Goal: Task Accomplishment & Management: Use online tool/utility

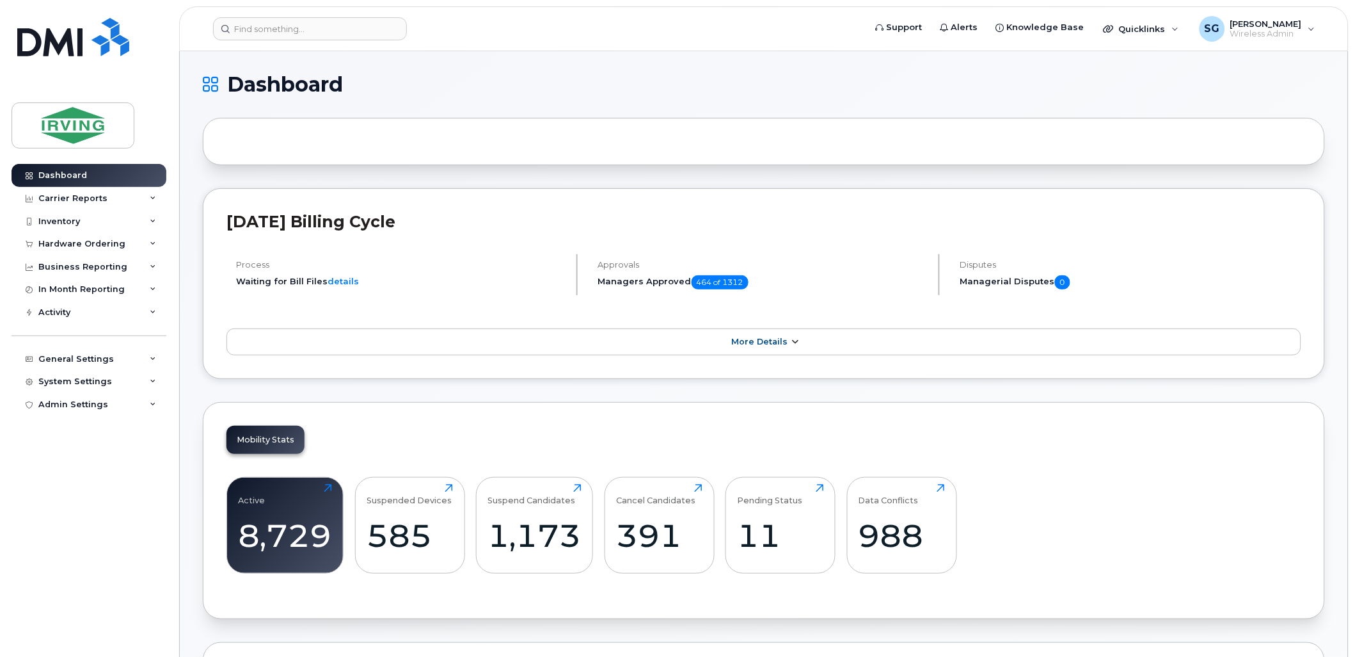
click at [790, 344] on icon at bounding box center [795, 342] width 10 height 8
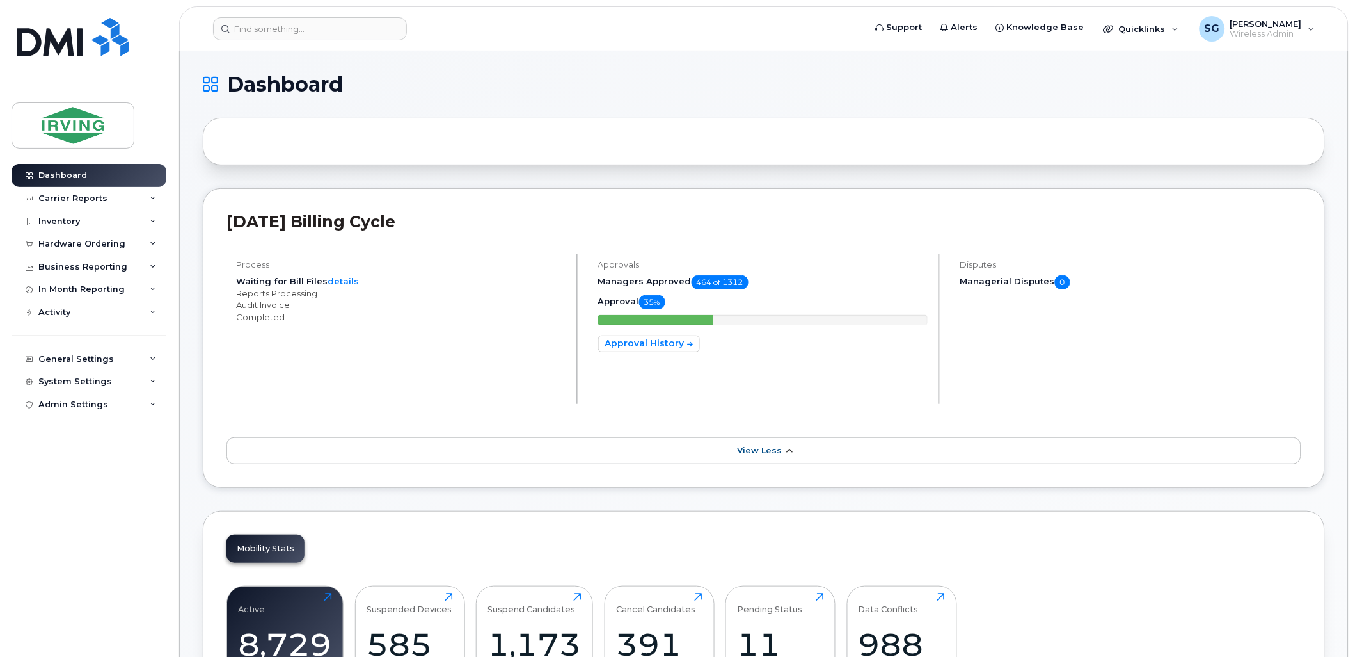
click at [768, 457] on link "View Less" at bounding box center [764, 450] width 1075 height 27
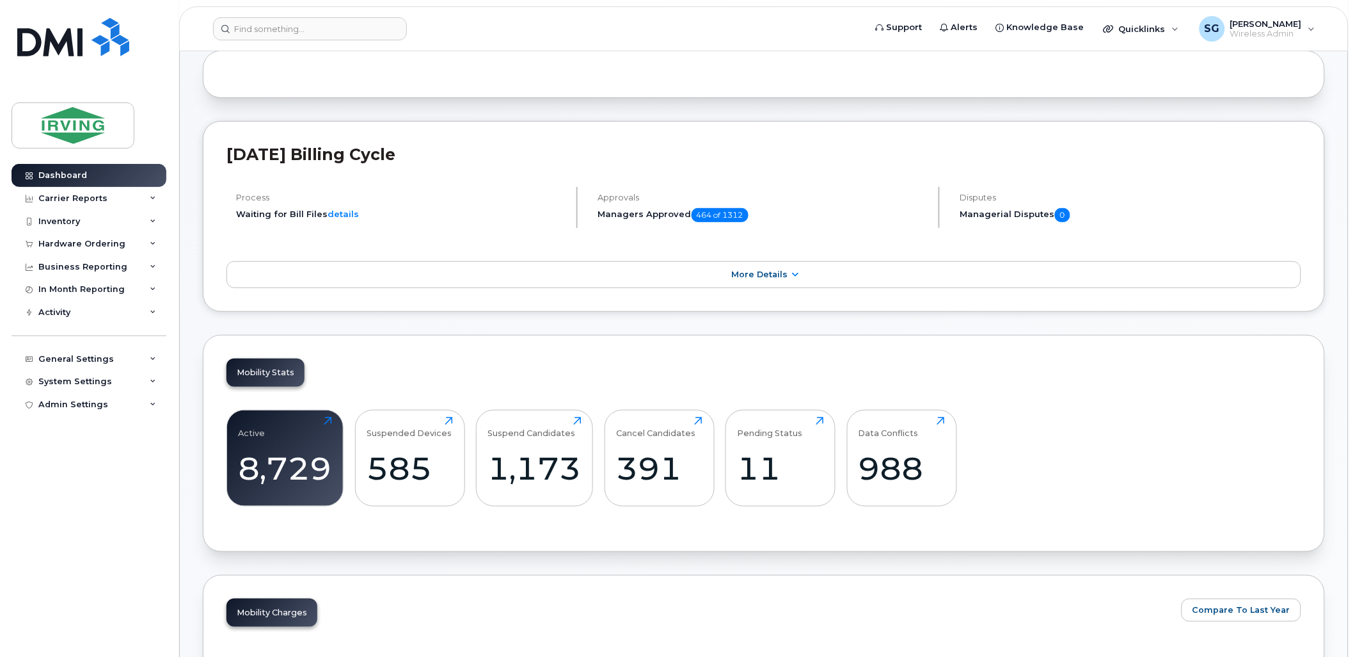
scroll to position [142, 0]
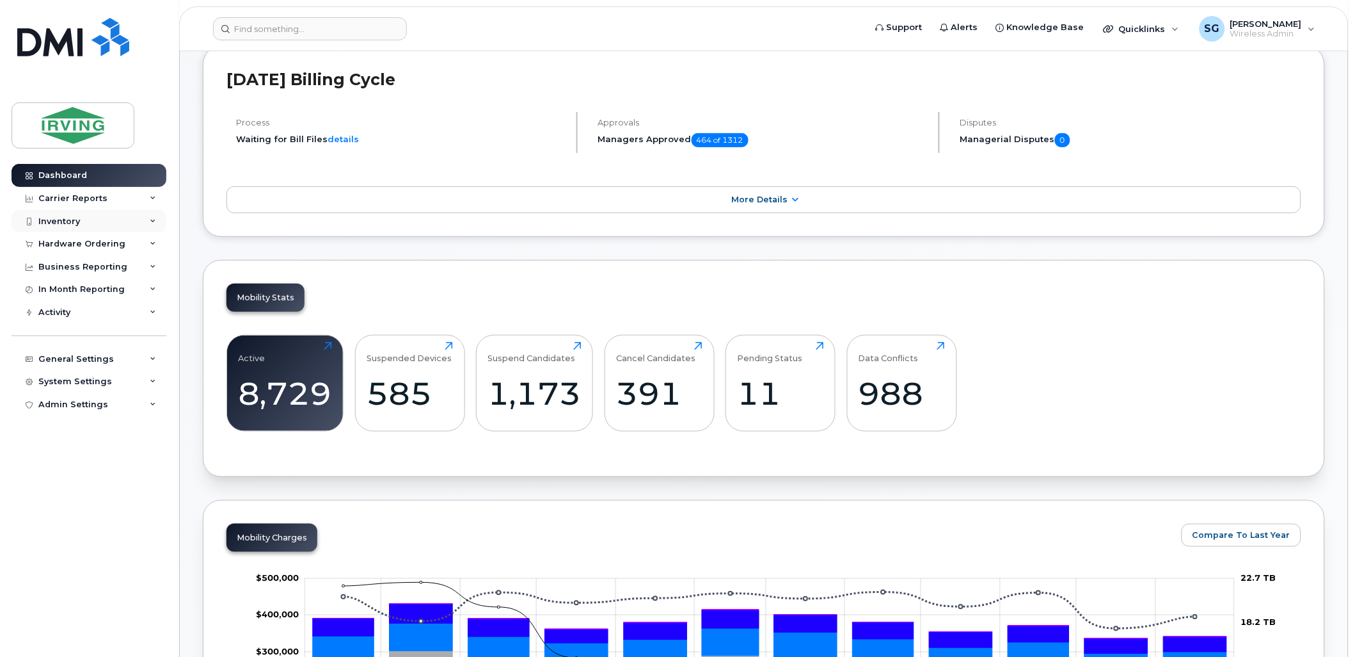
click at [131, 225] on div "Inventory" at bounding box center [89, 221] width 155 height 23
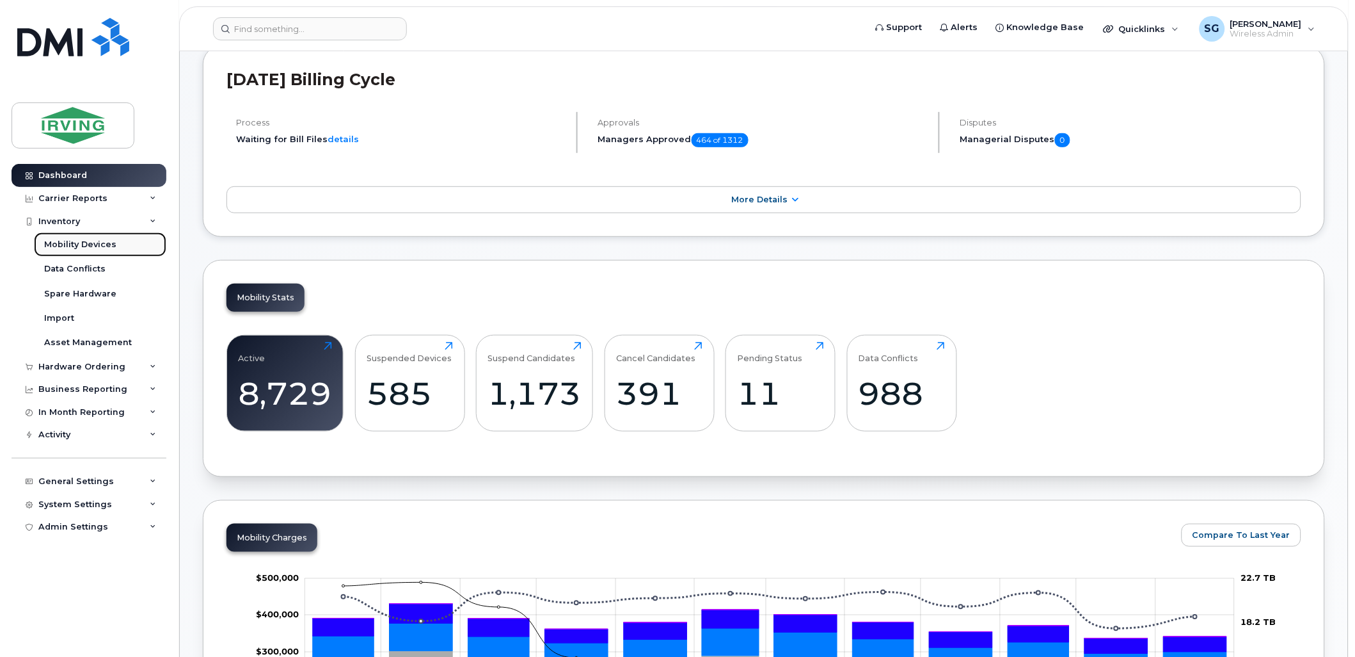
click at [81, 244] on div "Mobility Devices" at bounding box center [80, 245] width 72 height 12
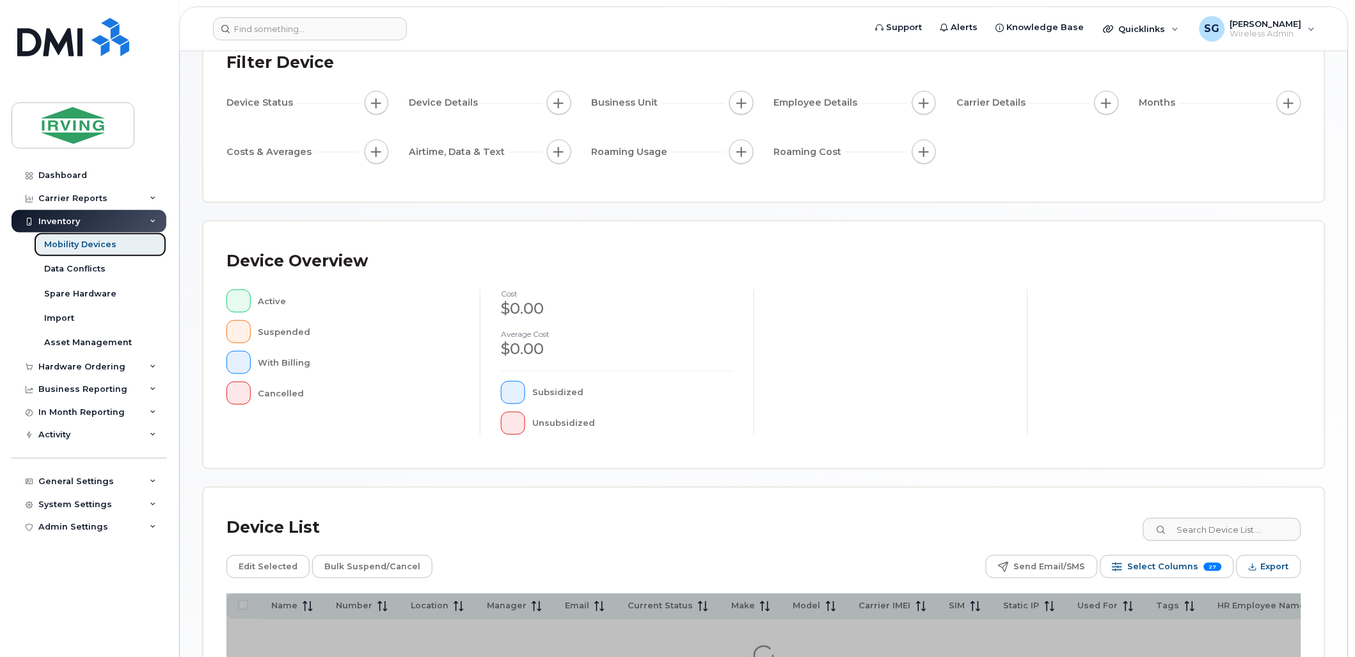
scroll to position [227, 0]
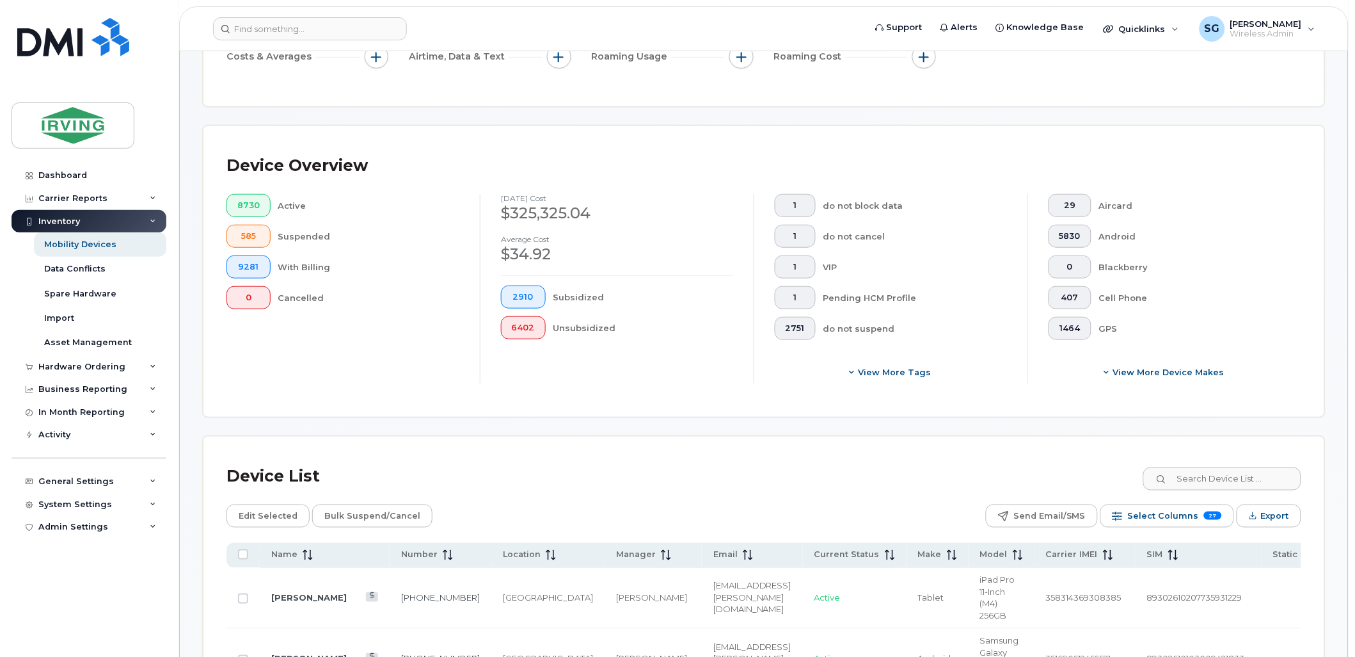
scroll to position [260, 0]
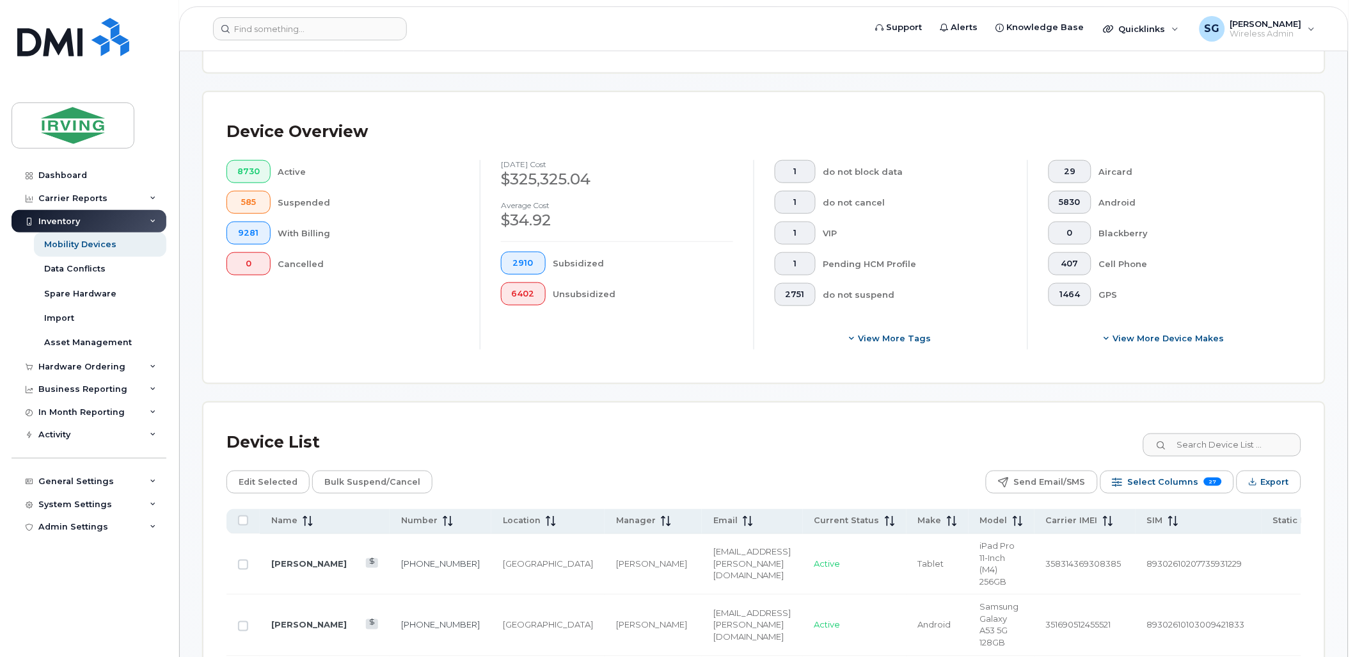
click at [860, 436] on div "Device List" at bounding box center [764, 442] width 1075 height 33
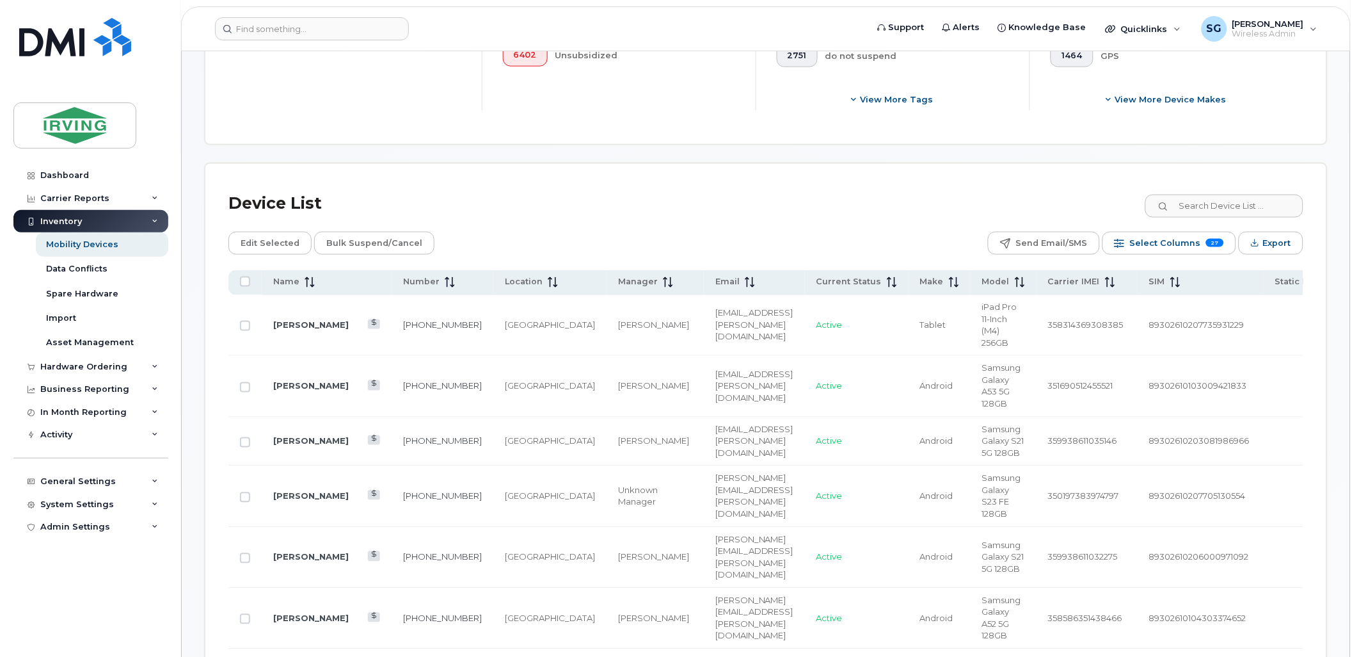
scroll to position [474, 0]
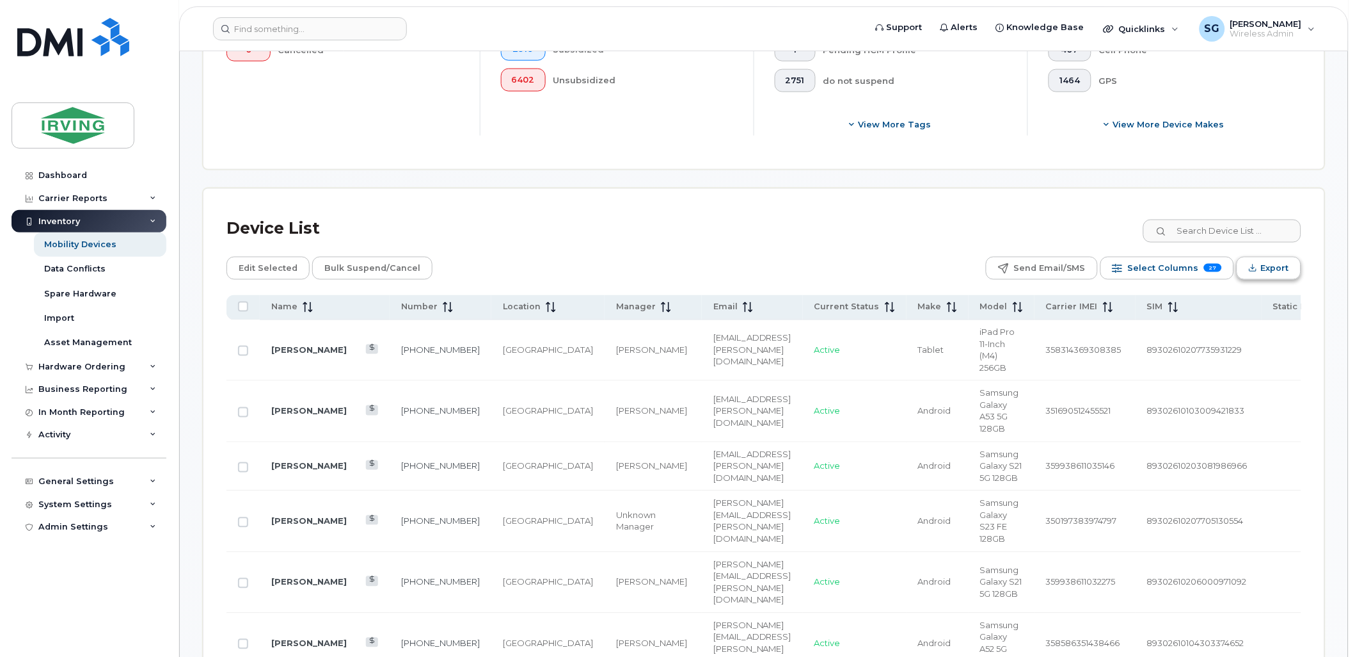
click at [1280, 273] on span "Export" at bounding box center [1275, 268] width 28 height 19
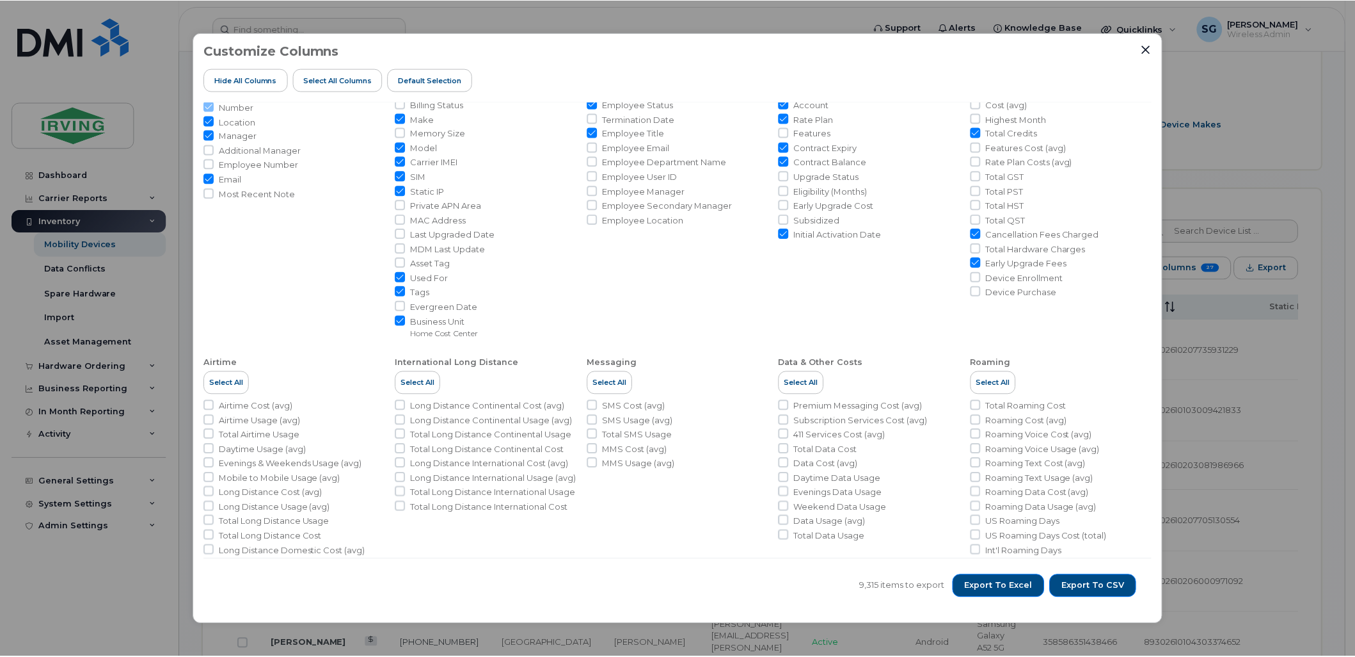
scroll to position [0, 0]
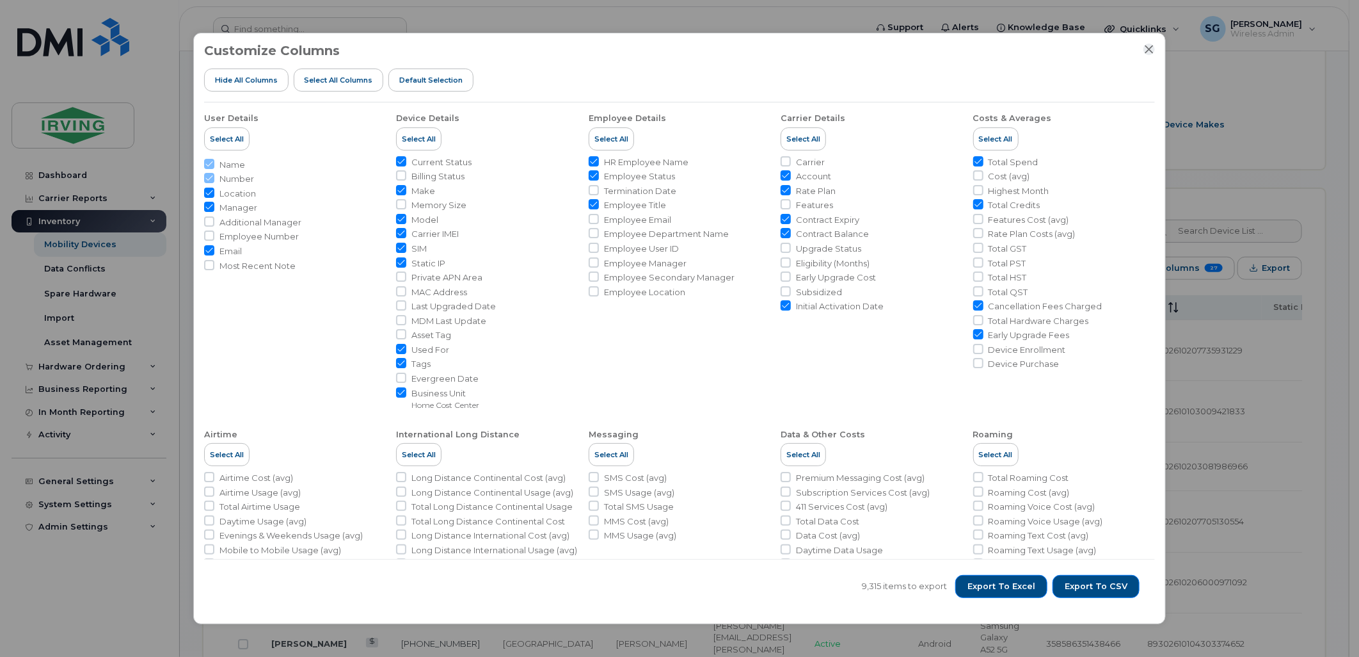
click at [1147, 49] on icon "Close" at bounding box center [1149, 49] width 10 height 10
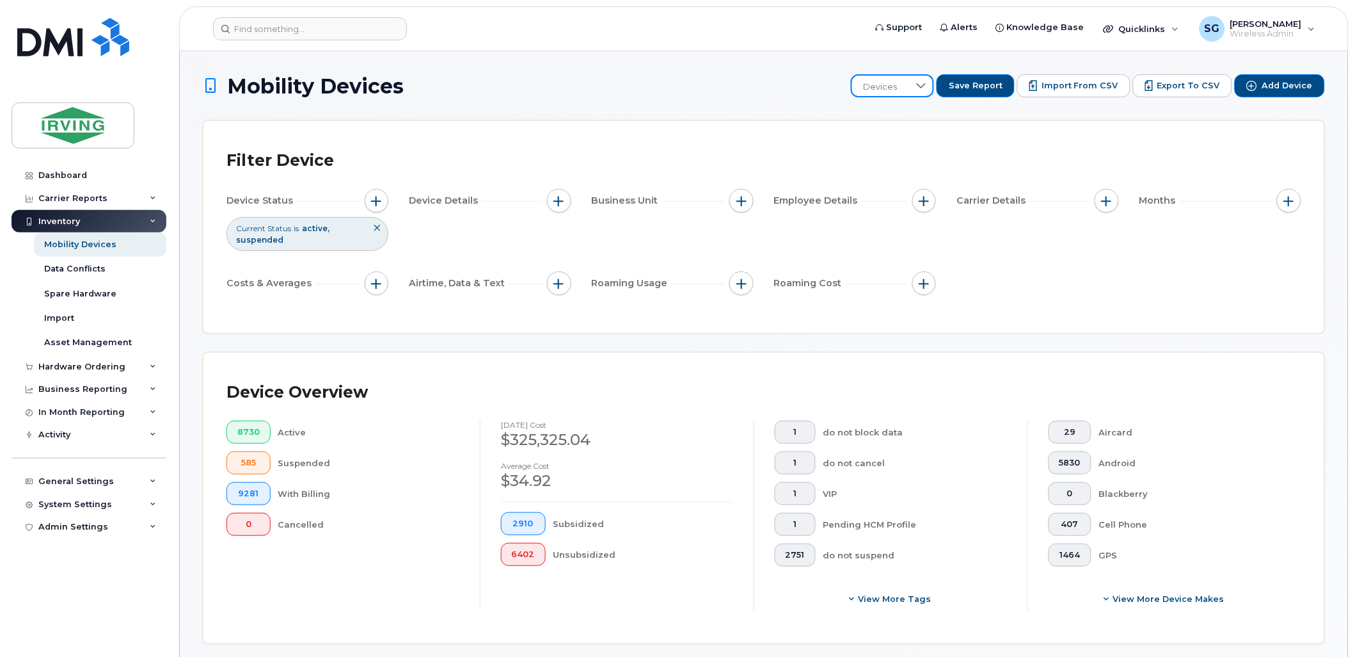
click at [909, 83] on span "Devices" at bounding box center [880, 87] width 57 height 23
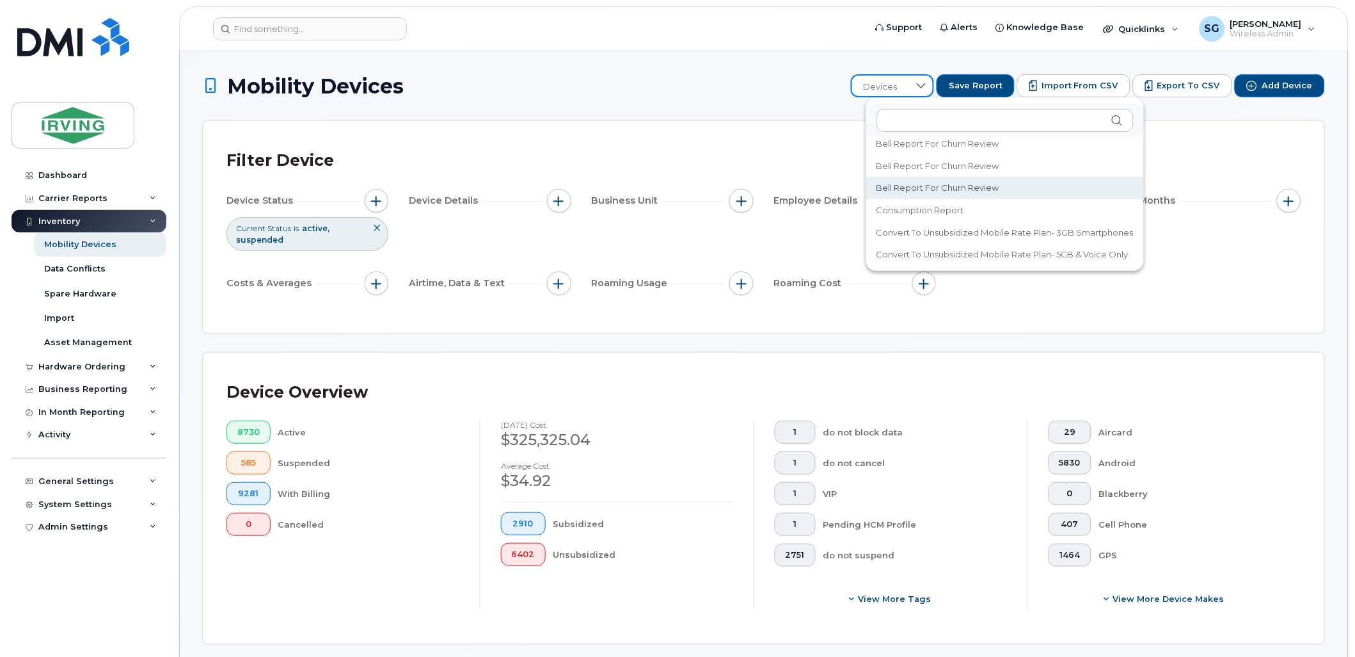
scroll to position [324, 0]
click at [916, 179] on span "[PERSON_NAME]" at bounding box center [912, 183] width 71 height 12
